Goal: Book appointment/travel/reservation

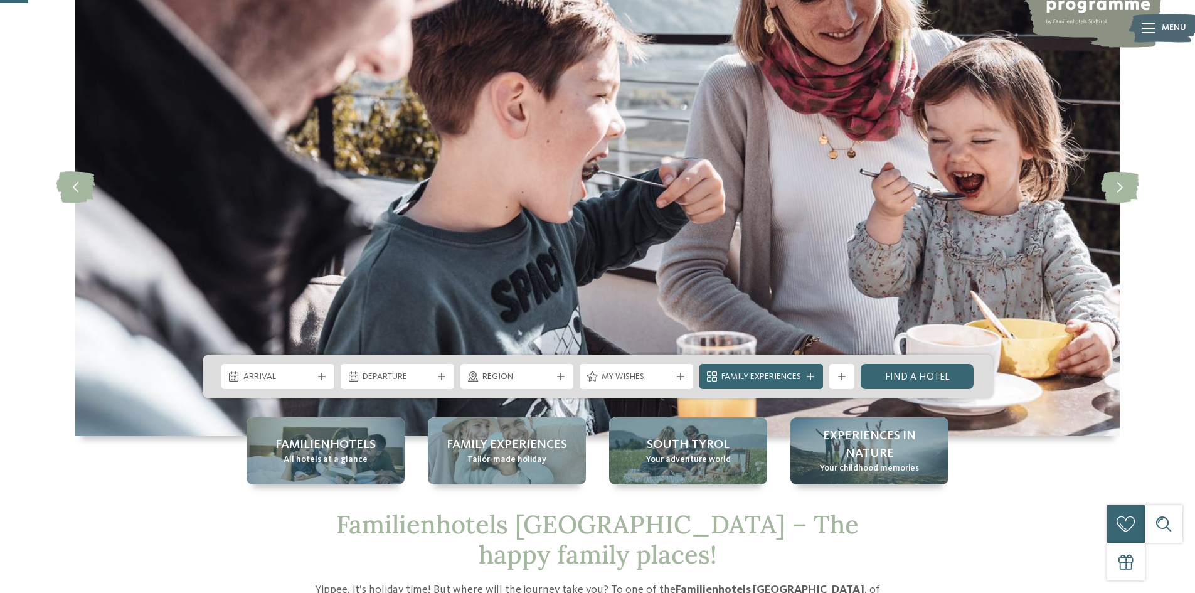
click at [682, 377] on icon at bounding box center [681, 377] width 8 height 8
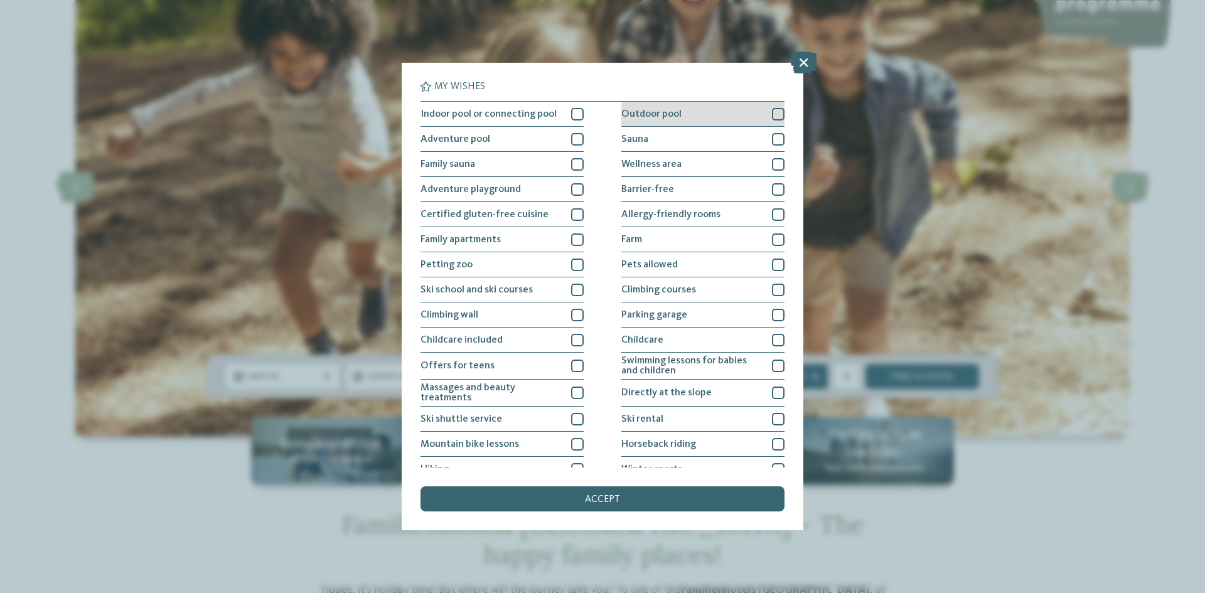
click at [772, 119] on div at bounding box center [778, 114] width 13 height 13
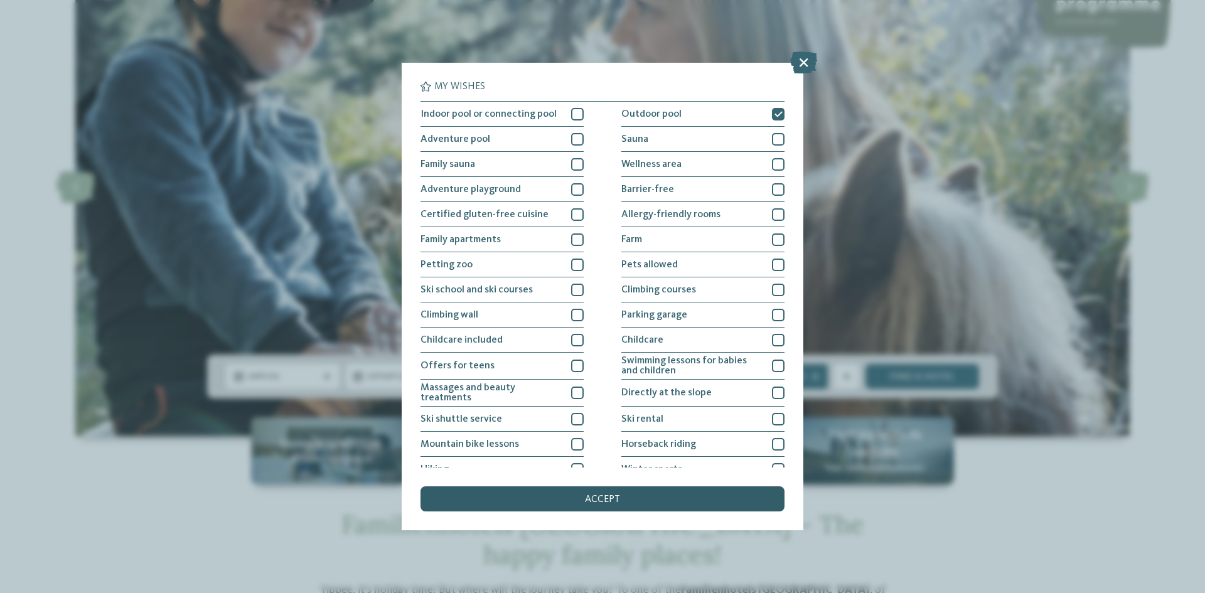
click at [580, 496] on div "accept" at bounding box center [602, 498] width 364 height 25
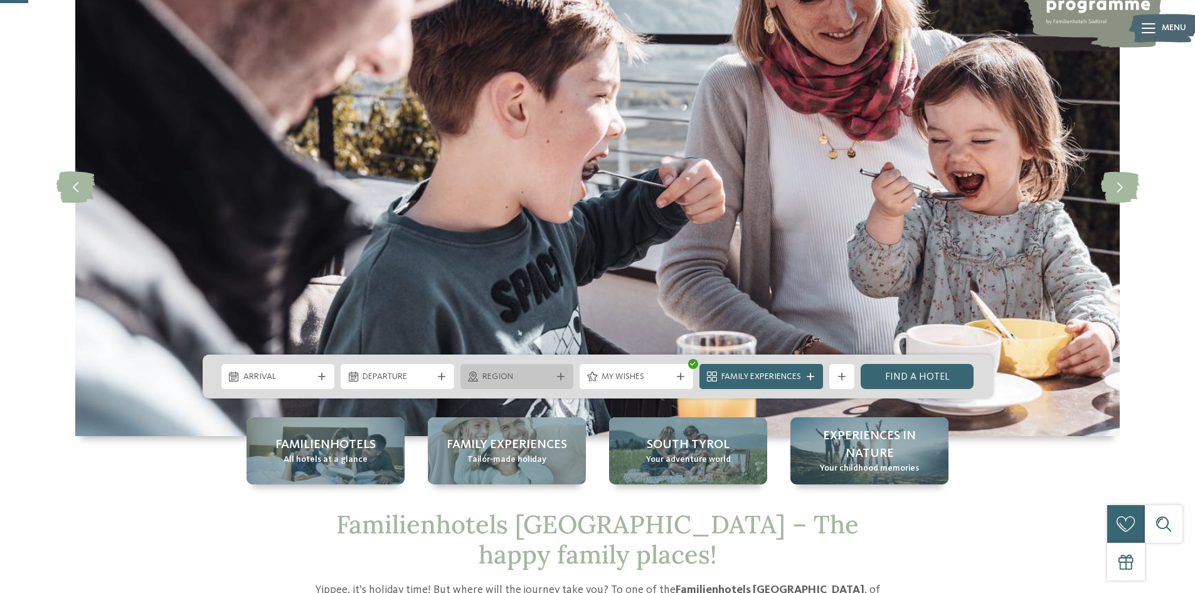
click at [522, 377] on span "Region" at bounding box center [518, 377] width 70 height 13
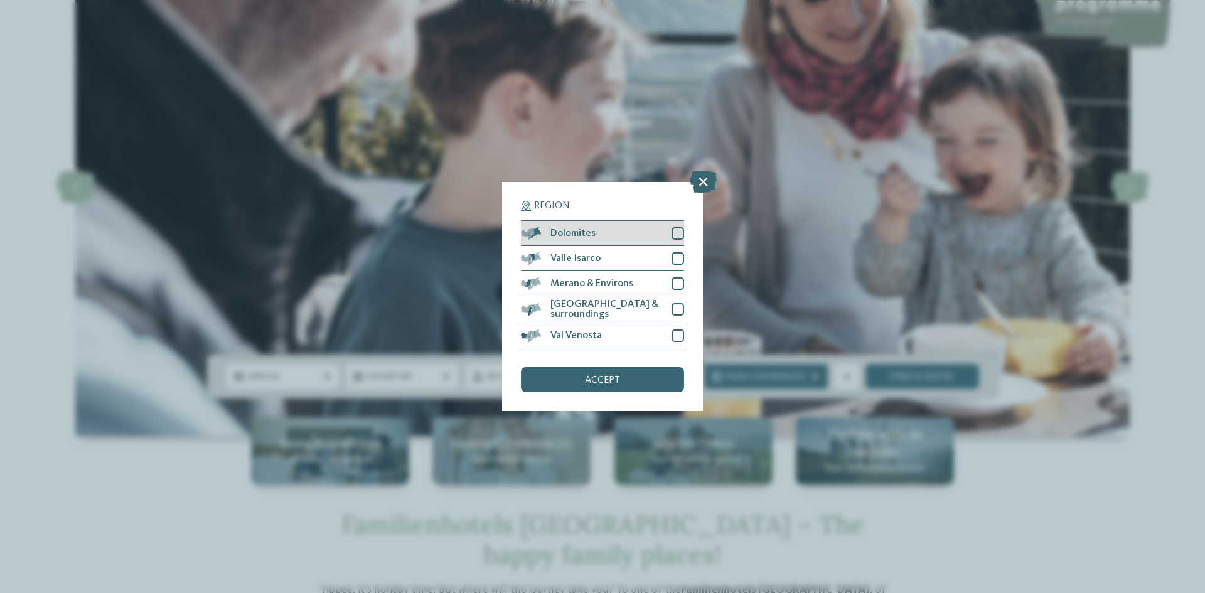
click at [679, 233] on div at bounding box center [677, 233] width 13 height 13
click at [624, 377] on div "accept" at bounding box center [602, 379] width 163 height 25
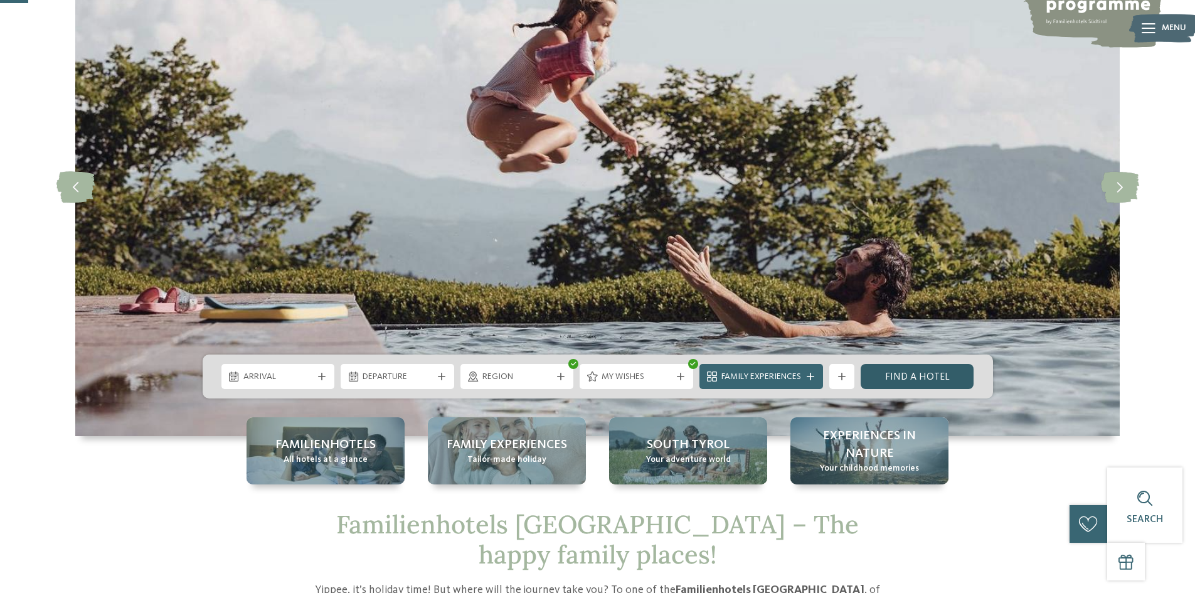
click at [943, 382] on link "Find a hotel" at bounding box center [918, 376] width 114 height 25
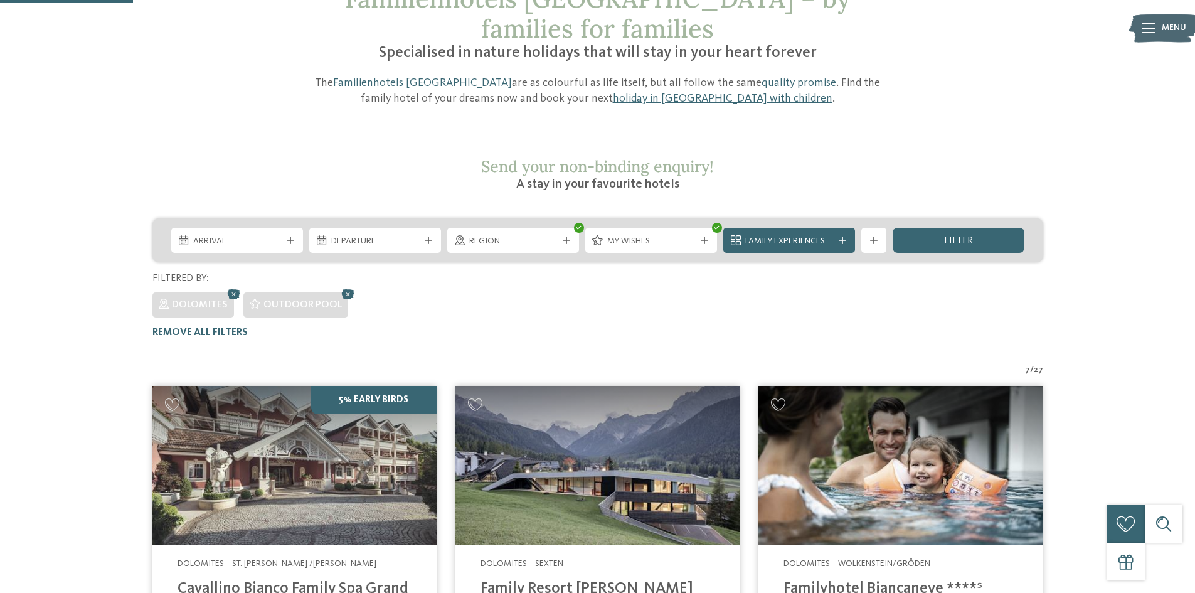
scroll to position [63, 0]
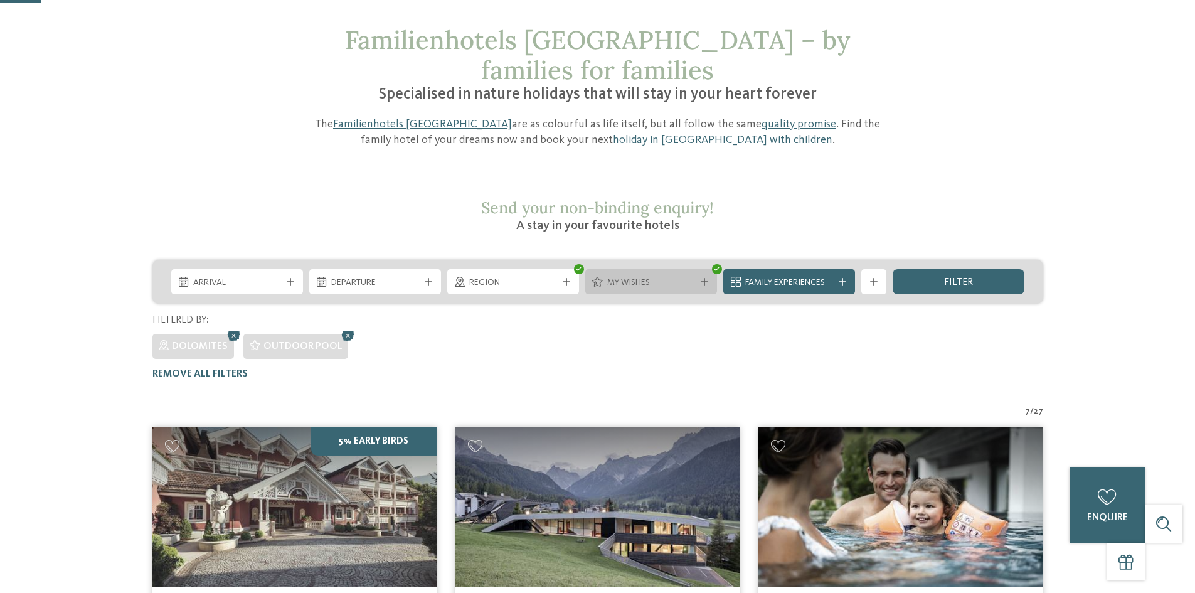
click at [670, 269] on div "My wishes" at bounding box center [652, 281] width 132 height 25
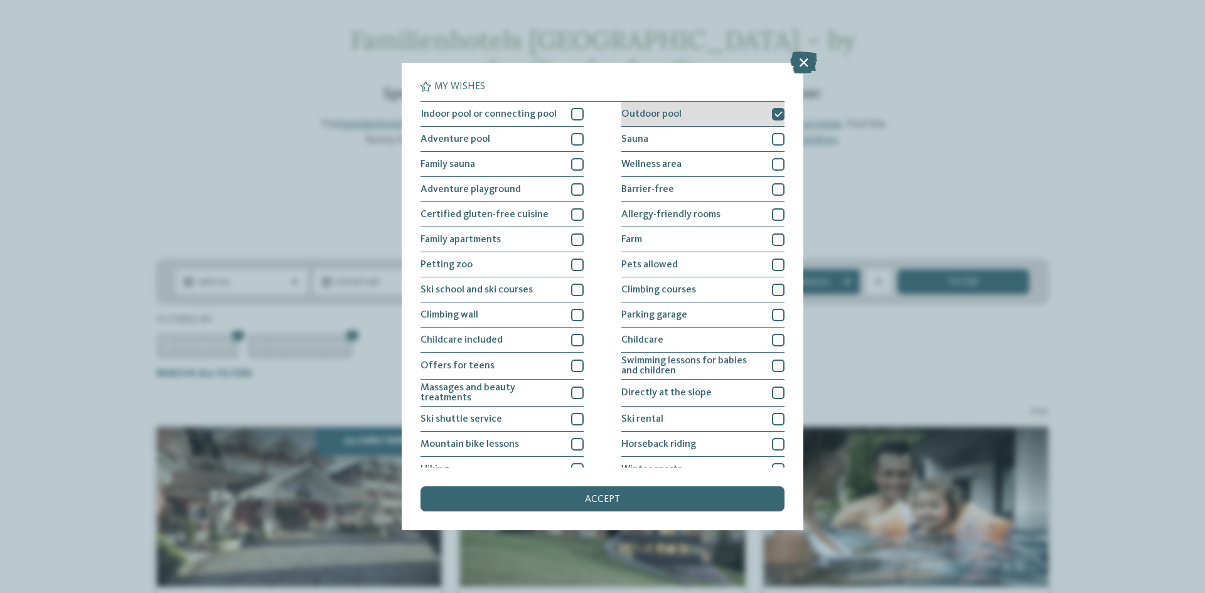
click at [774, 115] on icon at bounding box center [778, 114] width 8 height 8
click at [678, 498] on div "accept" at bounding box center [602, 498] width 364 height 25
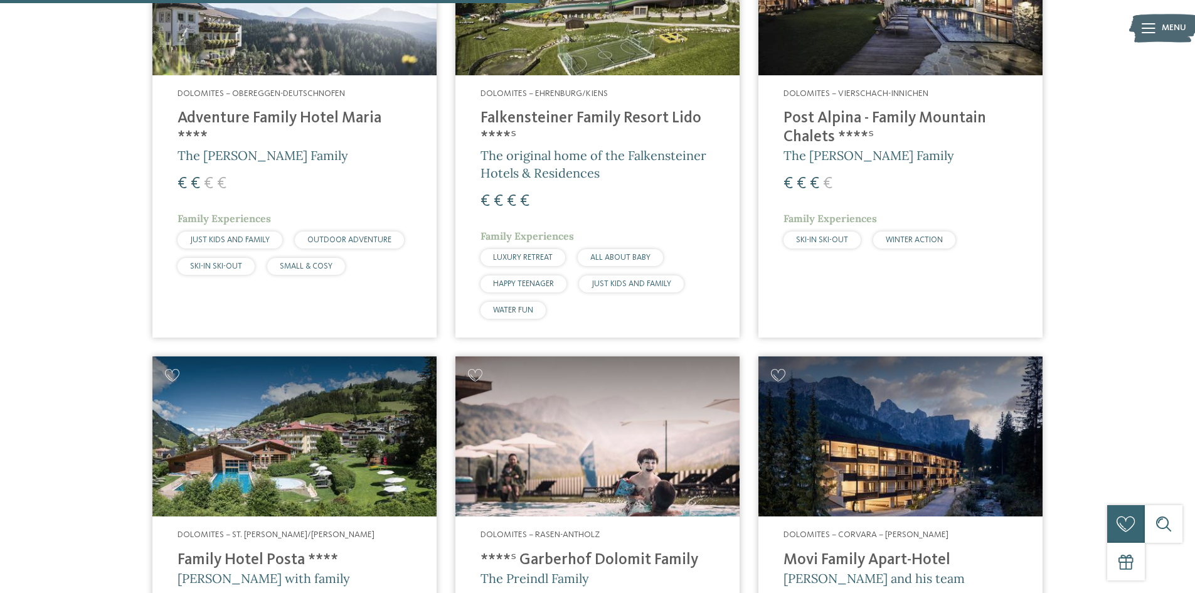
scroll to position [1009, 0]
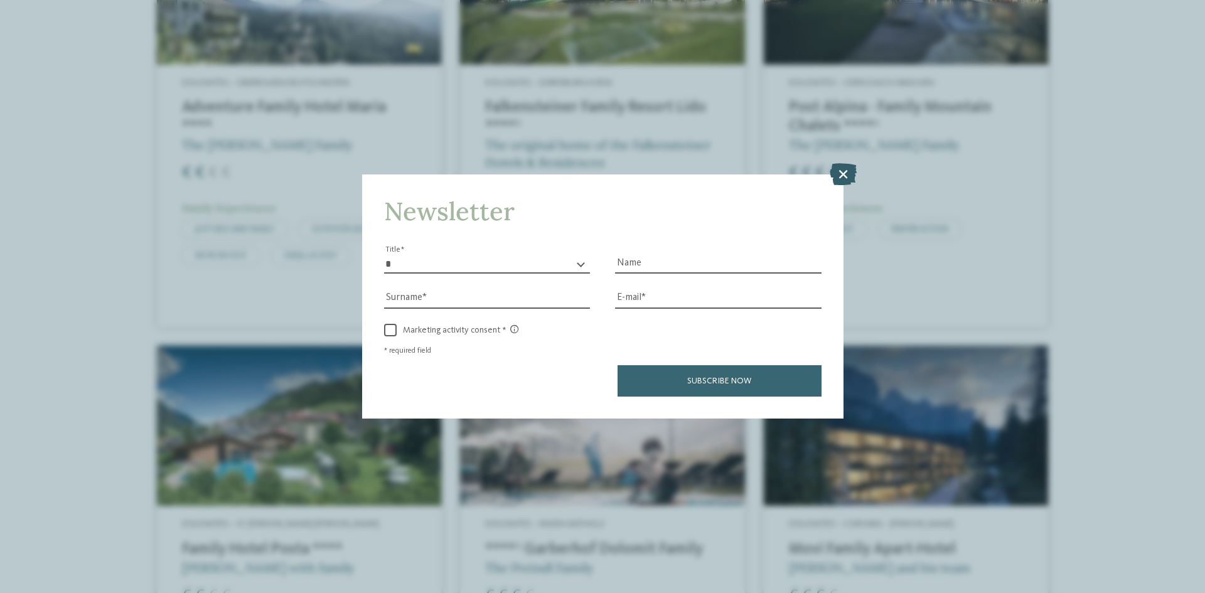
click at [844, 180] on icon at bounding box center [843, 174] width 27 height 22
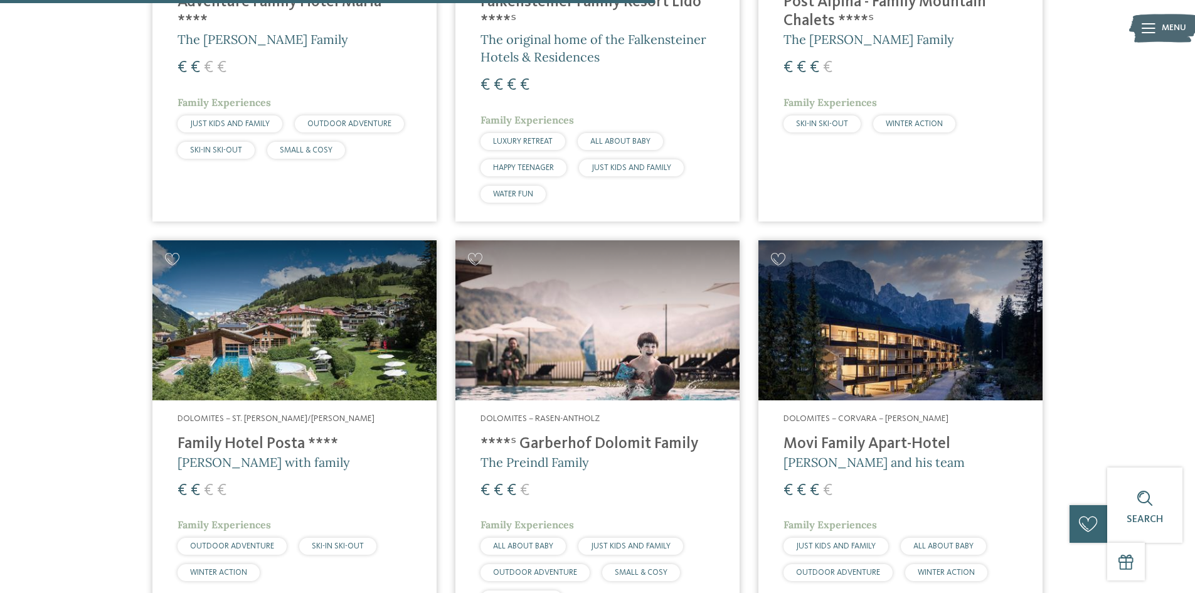
scroll to position [1260, 0]
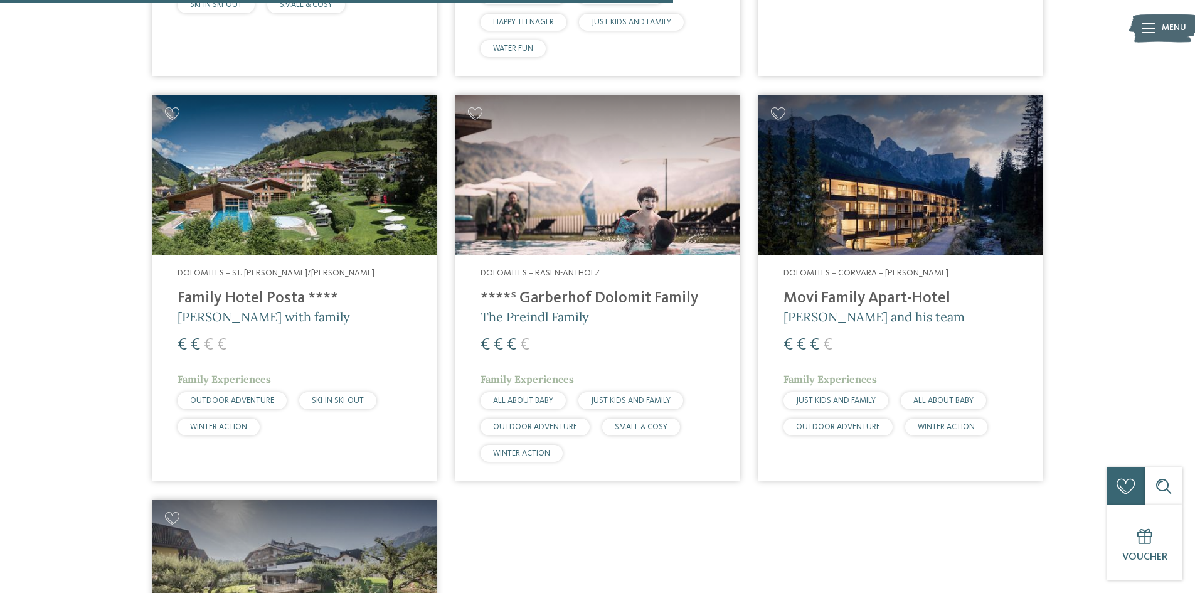
click at [291, 215] on img at bounding box center [294, 175] width 284 height 160
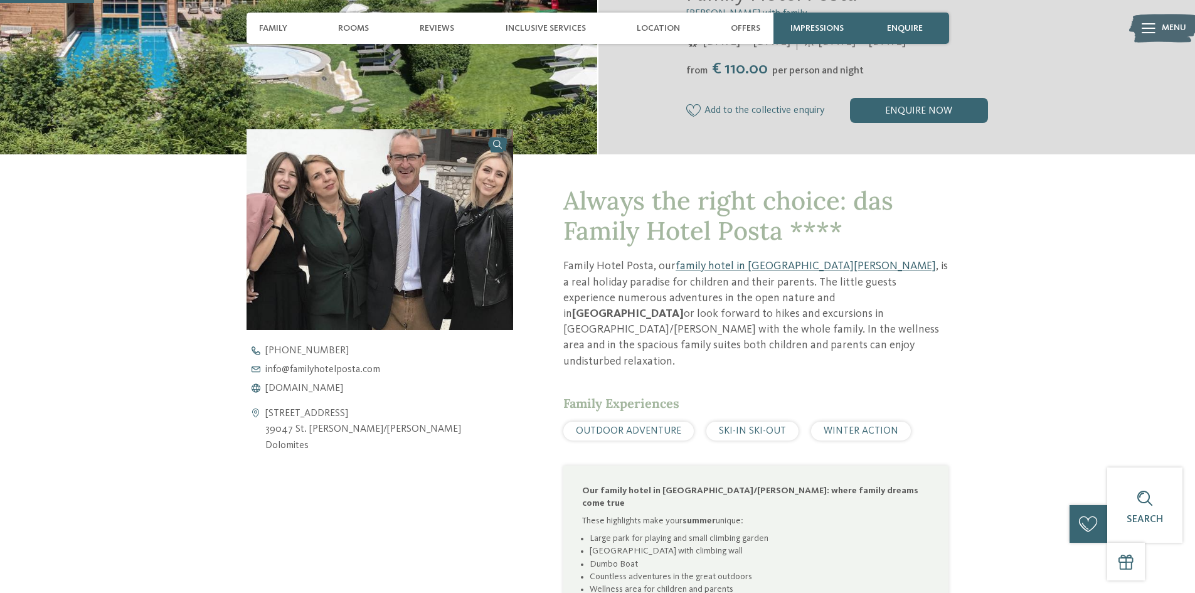
scroll to position [377, 0]
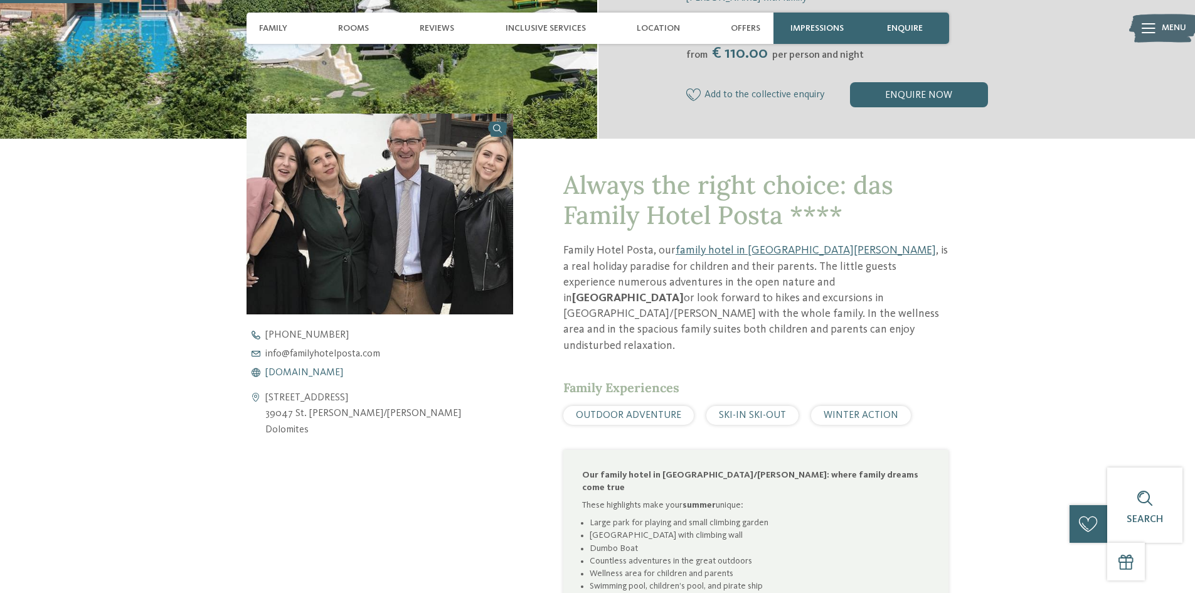
click at [341, 373] on span "www.familyhotelposta.com" at bounding box center [304, 373] width 78 height 10
